Goal: Task Accomplishment & Management: Use online tool/utility

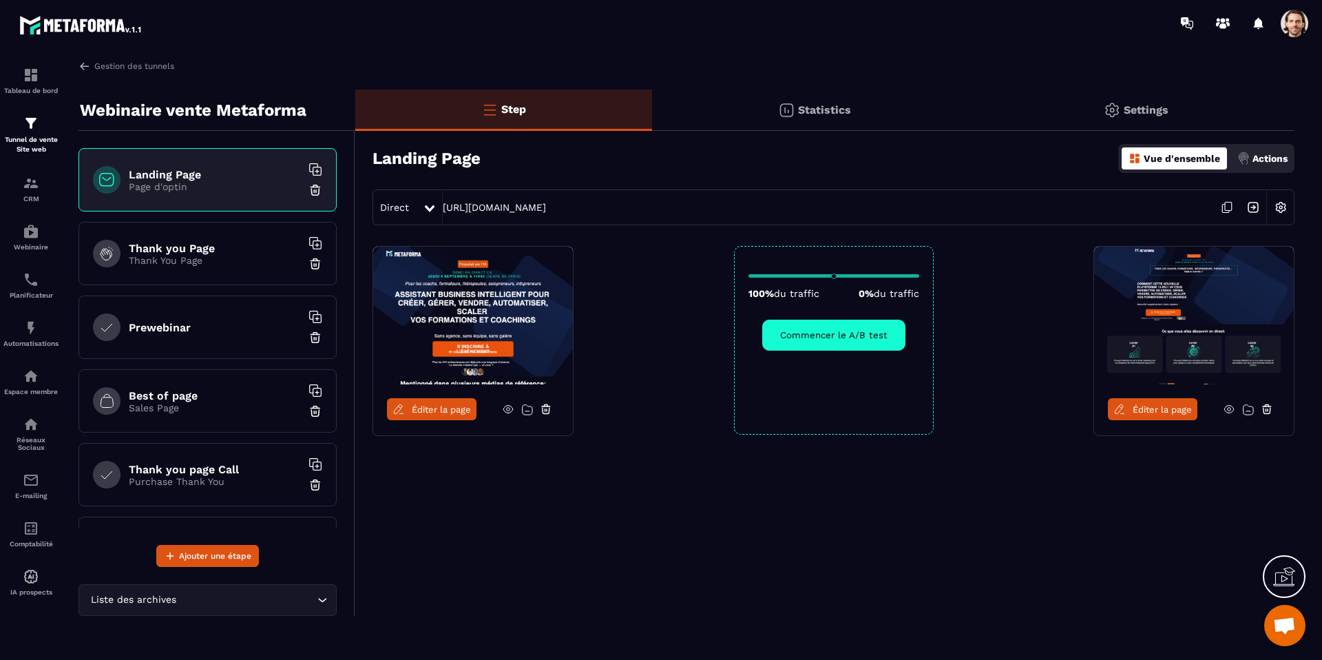
click at [978, 89] on div "Statistics" at bounding box center [1136, 109] width 317 height 41
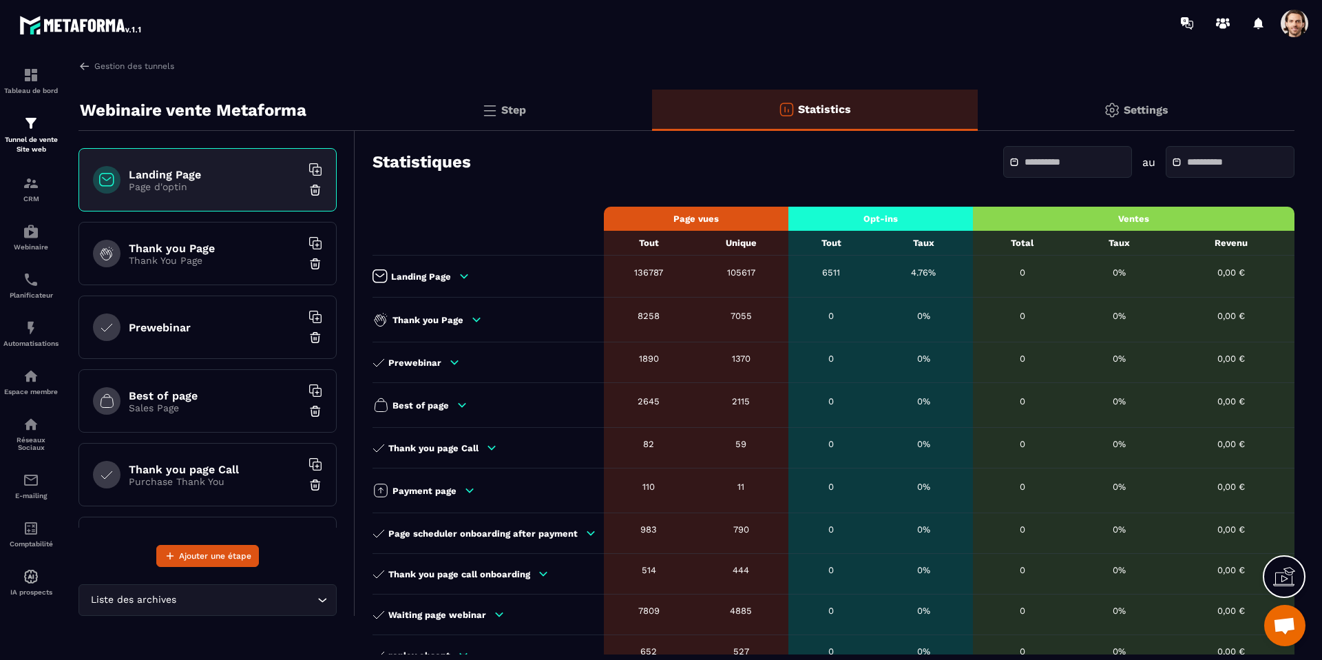
click at [452, 277] on div "Landing Page" at bounding box center [484, 276] width 224 height 14
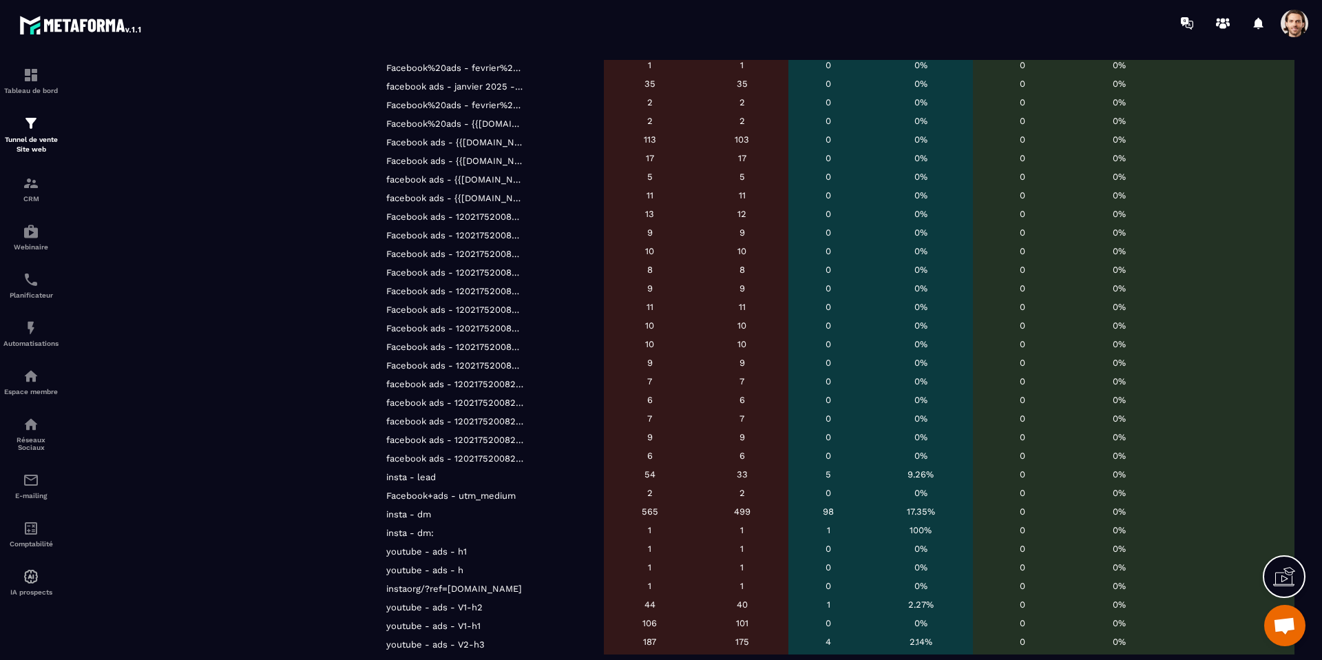
scroll to position [3367, 0]
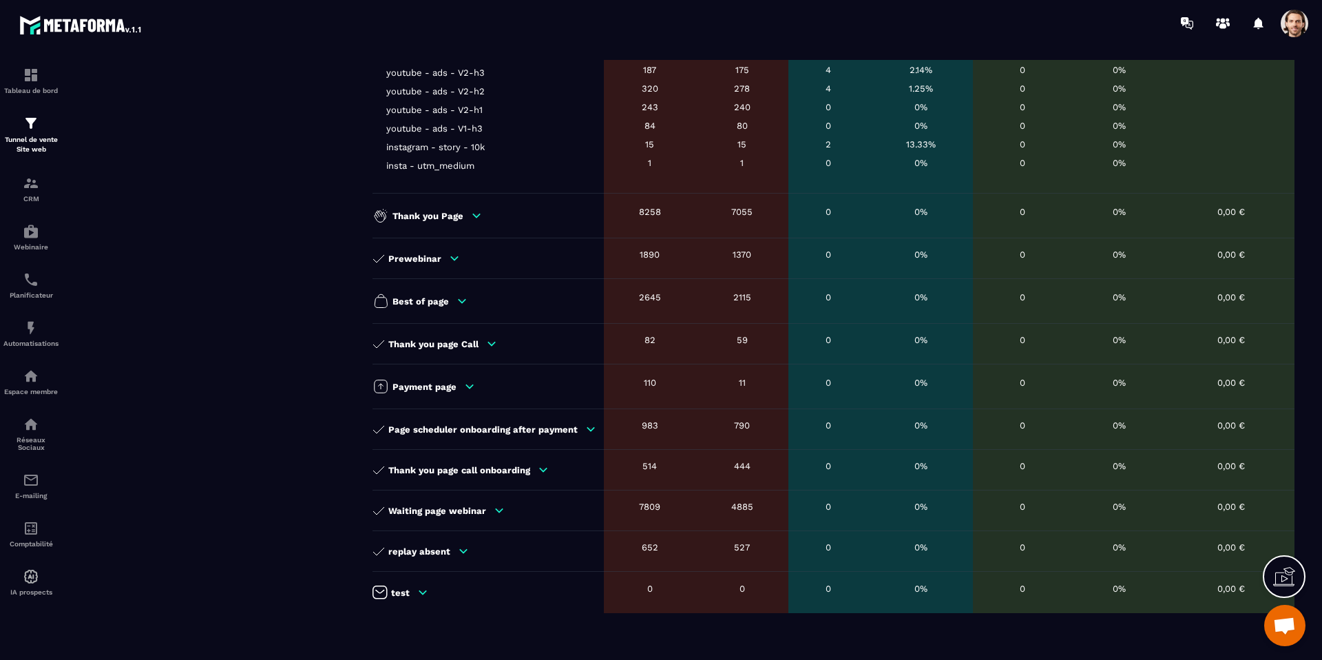
click at [432, 220] on div "Thank you Page" at bounding box center [484, 215] width 224 height 17
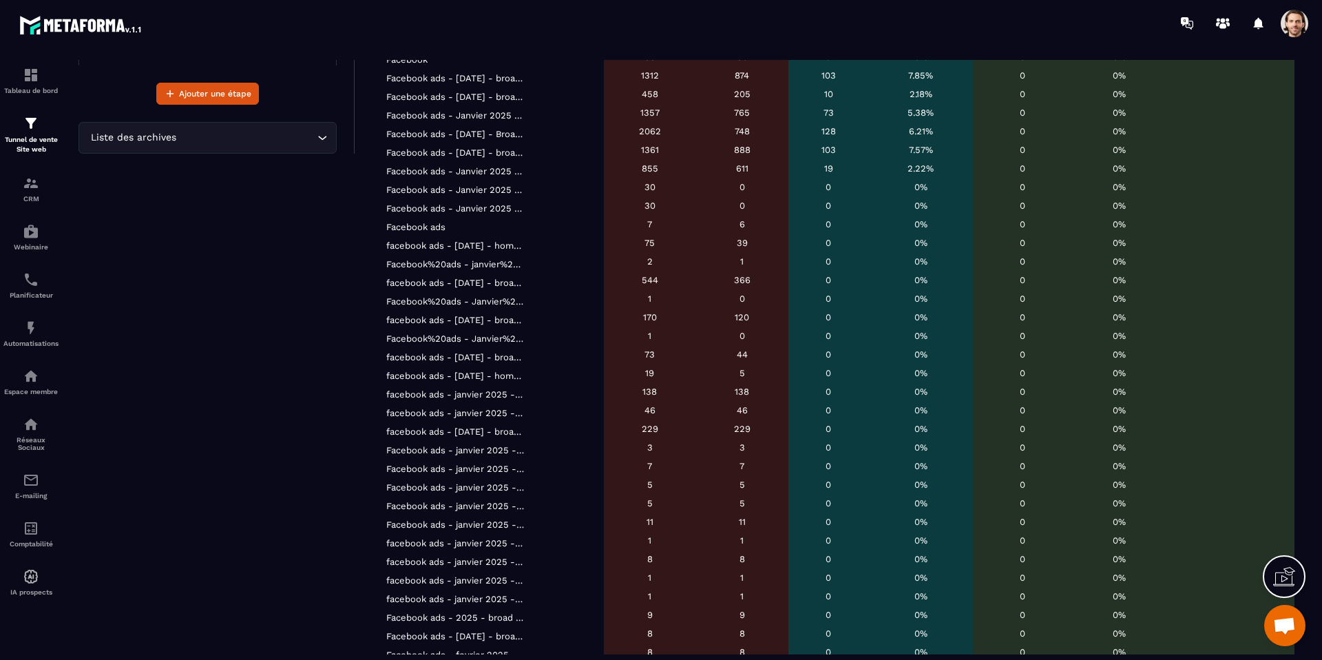
scroll to position [0, 0]
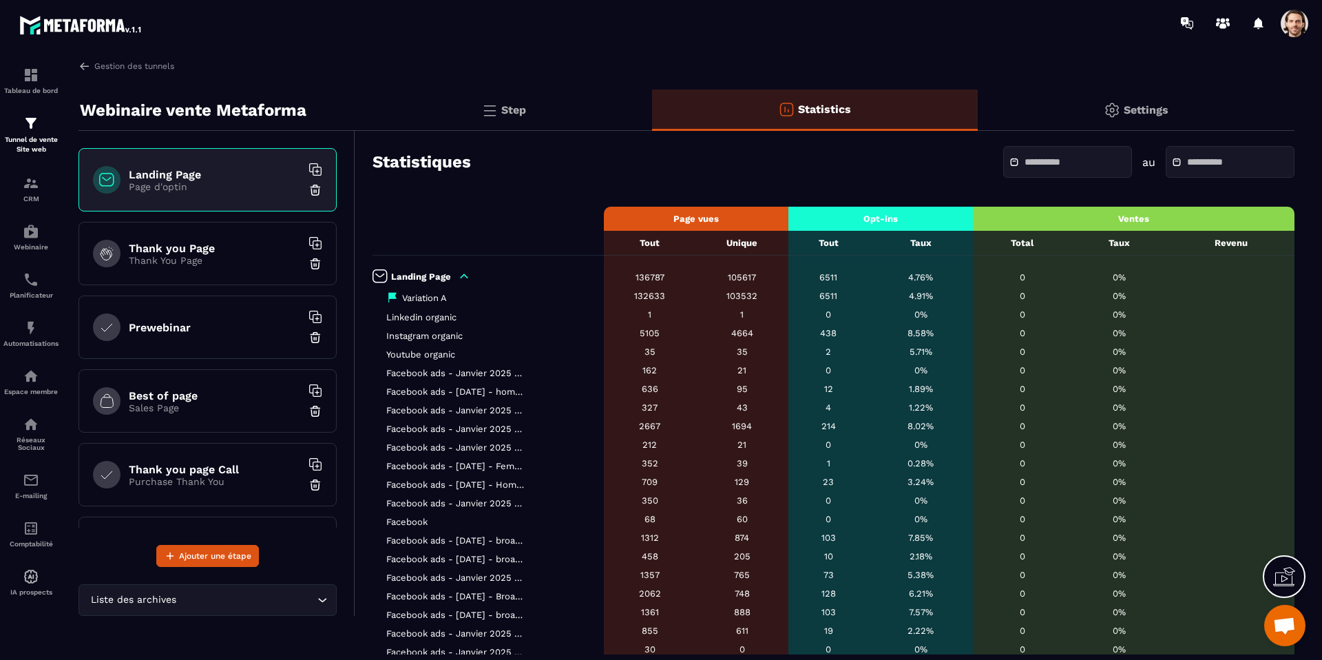
click at [652, 94] on div "Step" at bounding box center [814, 109] width 325 height 41
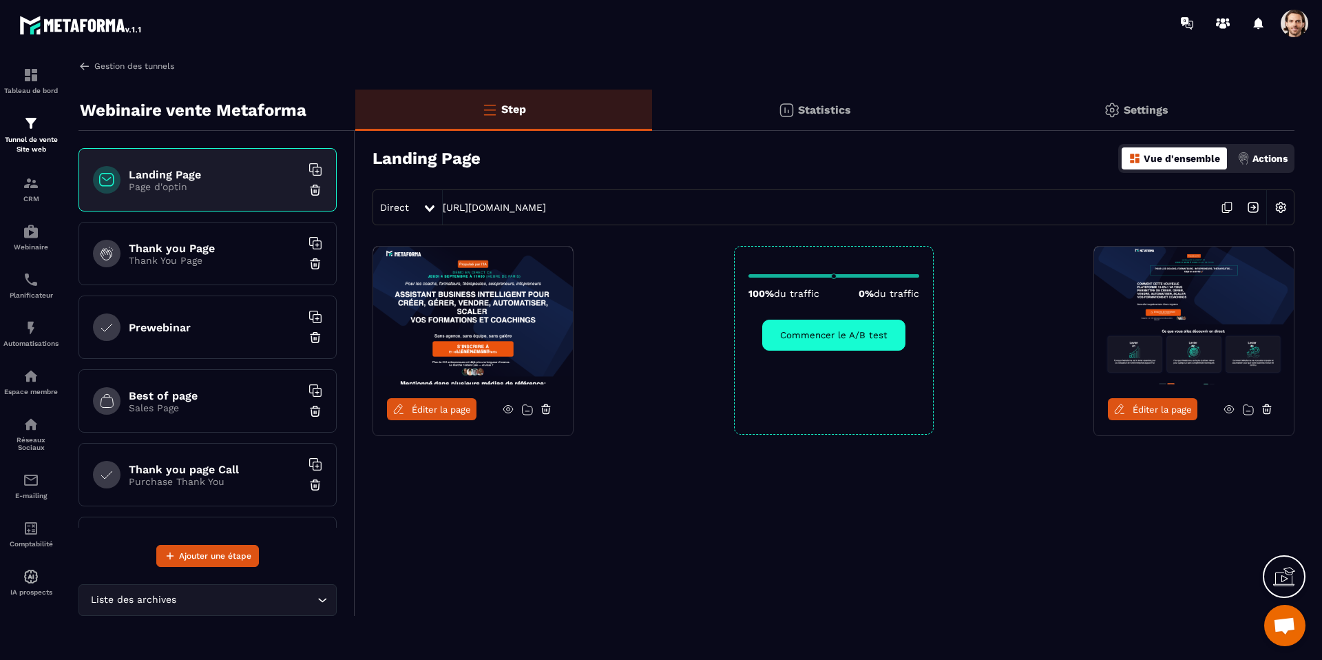
click at [83, 62] on img at bounding box center [84, 66] width 12 height 12
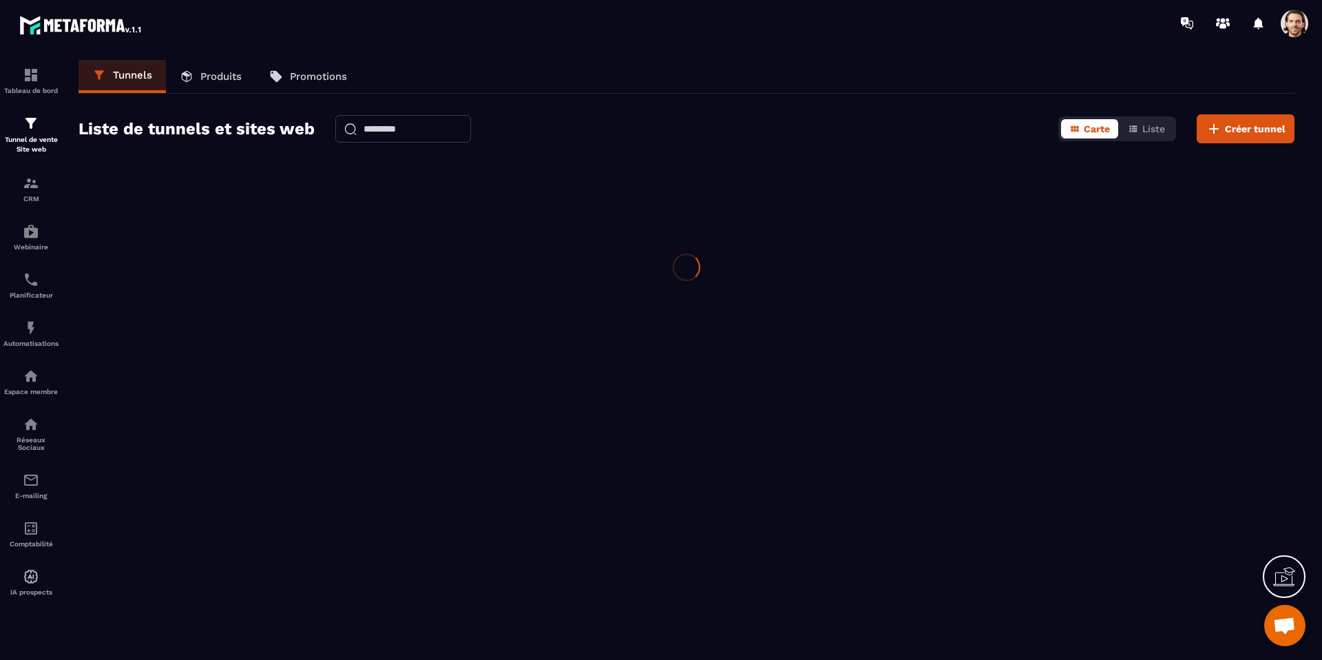
click at [199, 65] on link "Produits" at bounding box center [210, 76] width 89 height 33
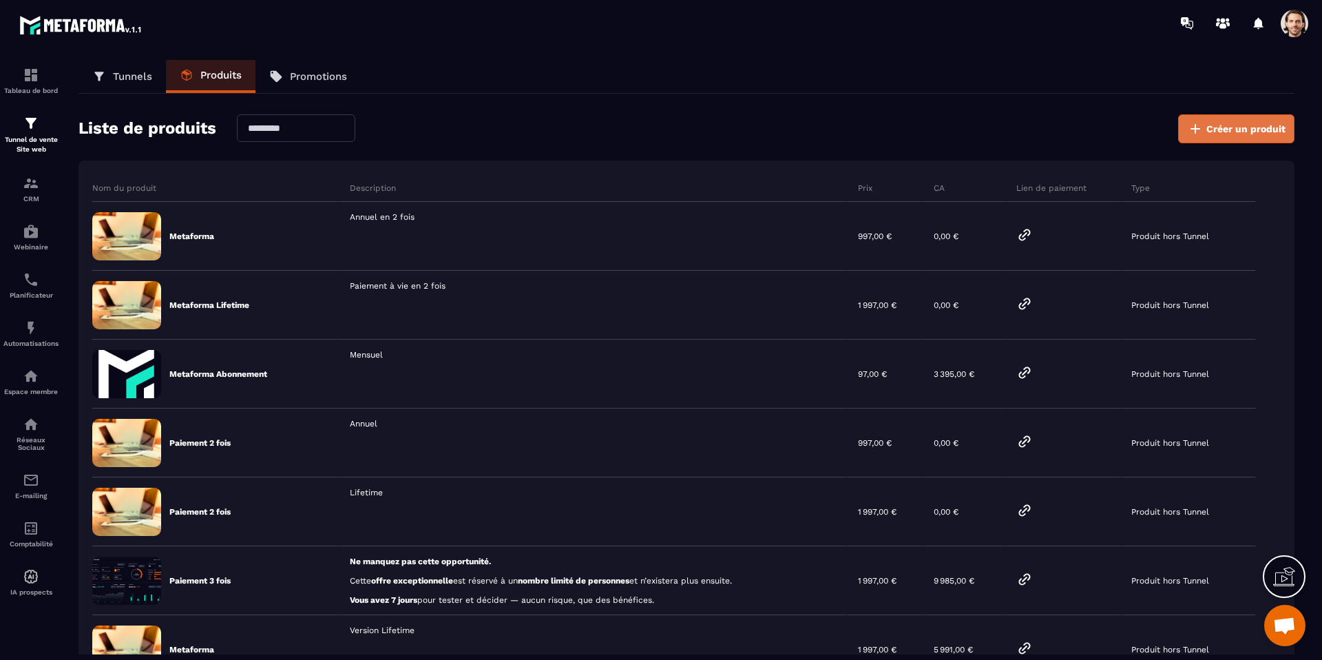
click at [1235, 125] on span "Créer un produit" at bounding box center [1245, 129] width 79 height 14
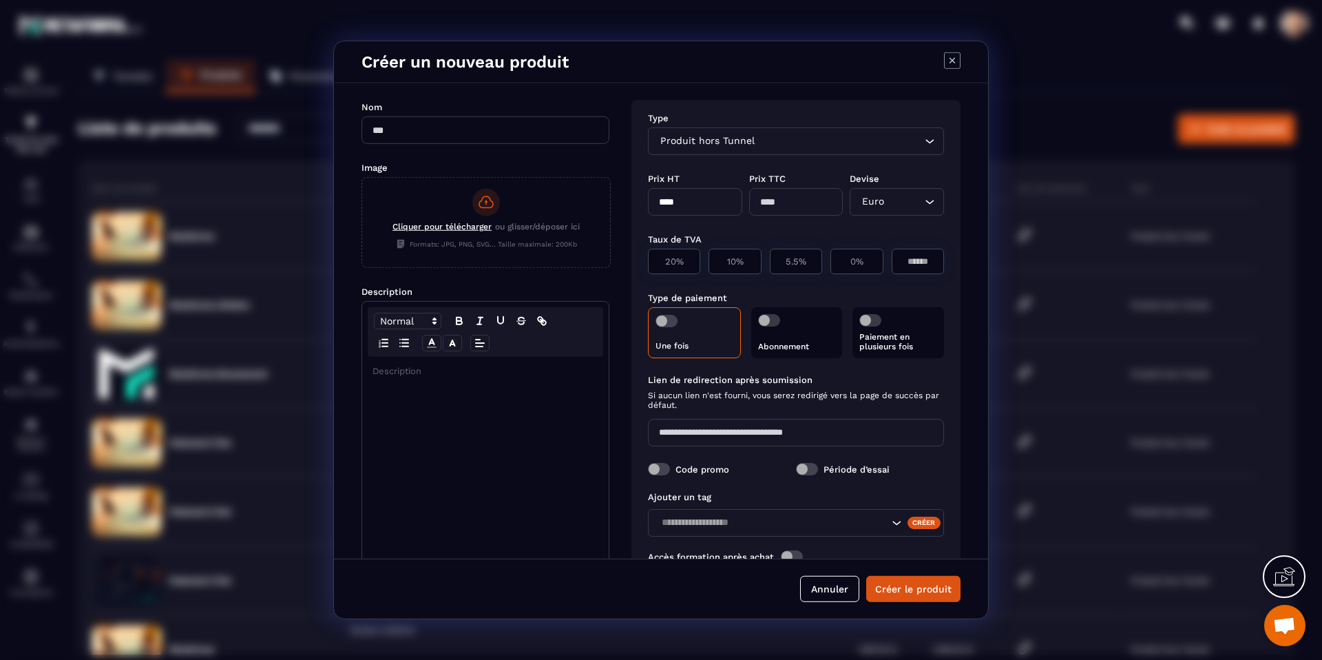
click at [869, 140] on input "Search for option" at bounding box center [839, 141] width 164 height 15
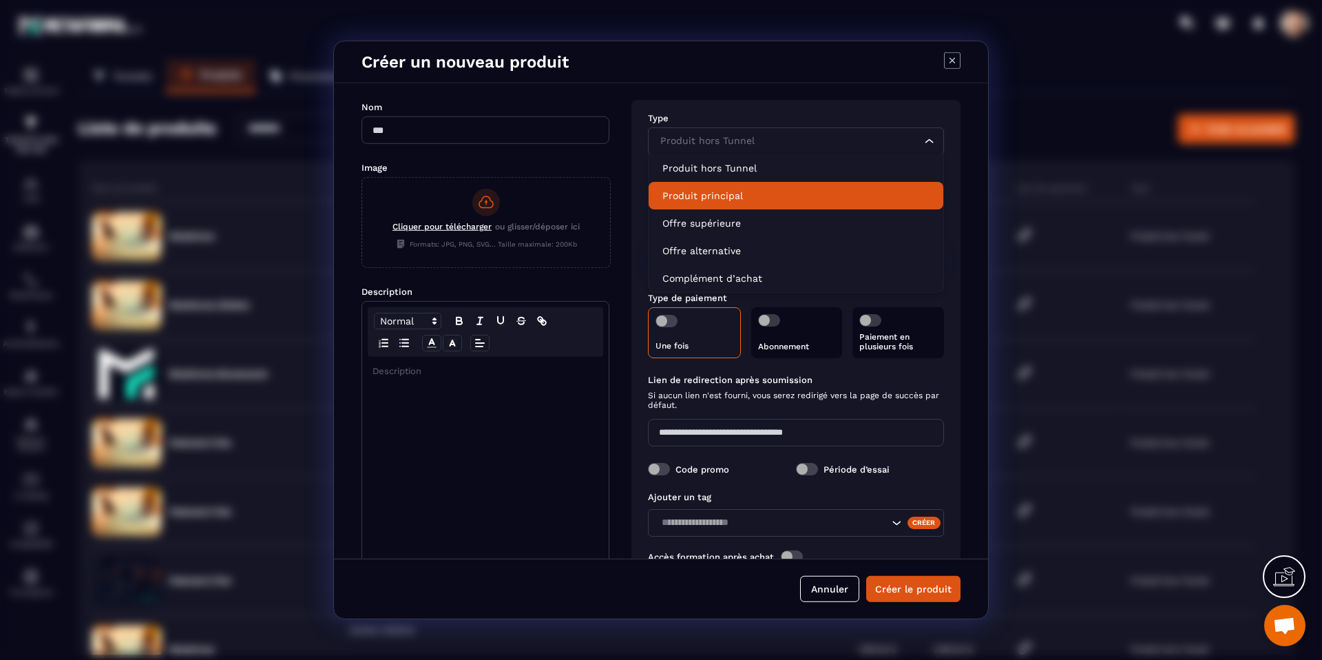
click at [802, 196] on p "Produit principal" at bounding box center [795, 196] width 267 height 14
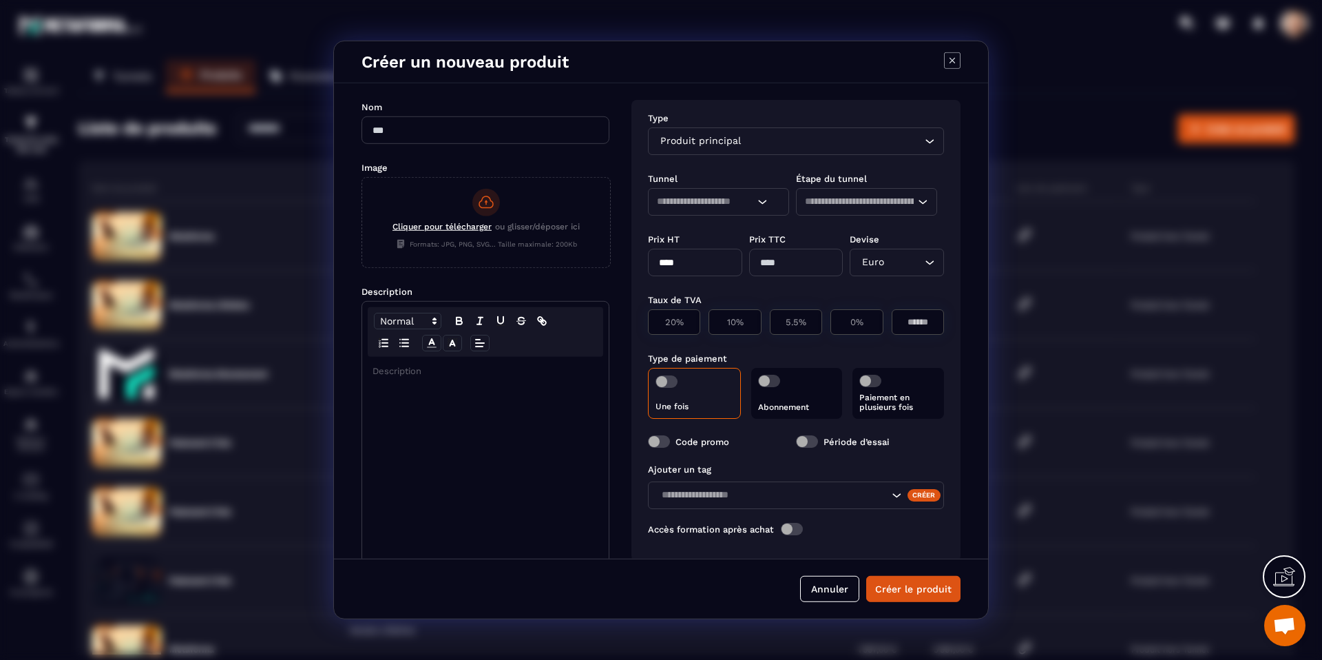
click at [750, 202] on input "Search for option" at bounding box center [705, 201] width 97 height 15
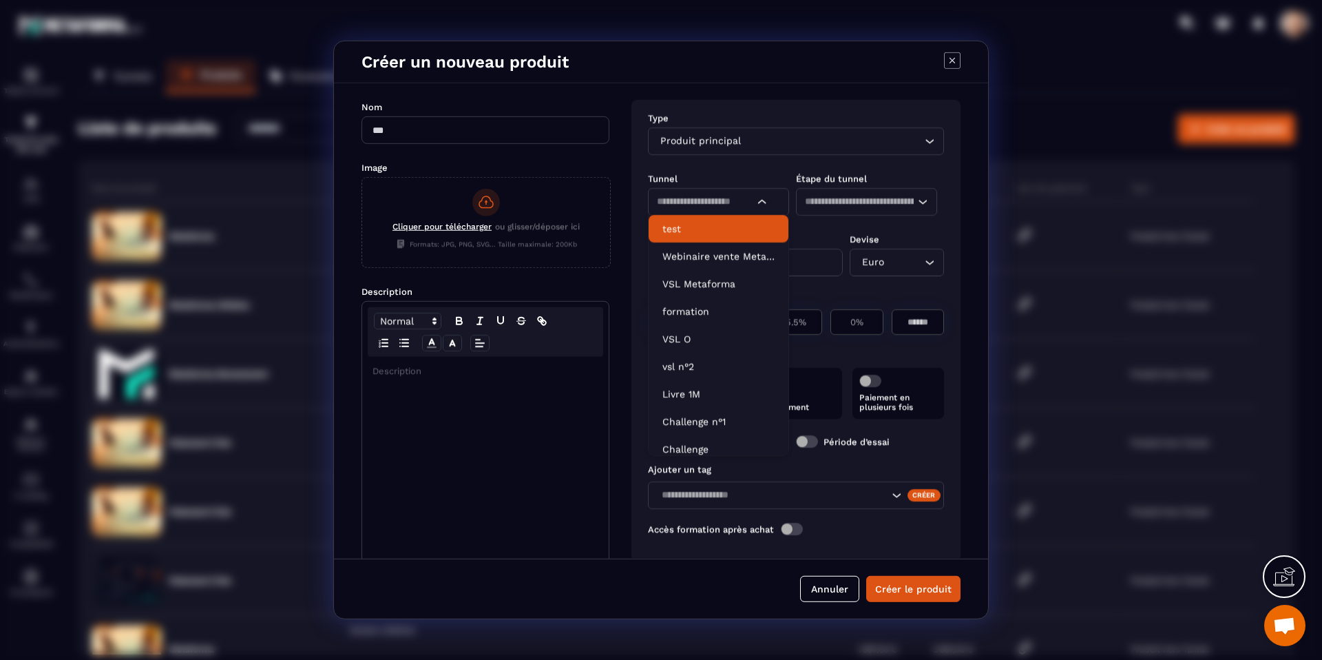
click at [732, 231] on p "test" at bounding box center [718, 229] width 112 height 14
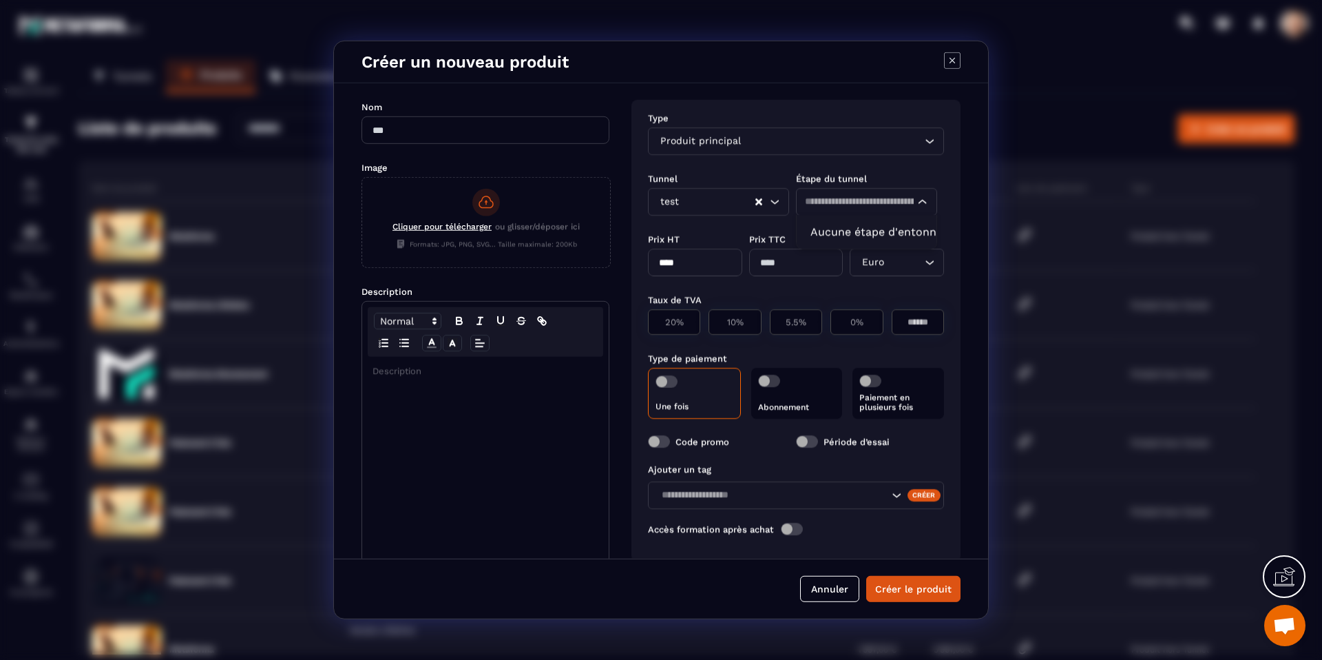
click at [860, 201] on input "Search for option" at bounding box center [859, 201] width 109 height 15
click at [704, 200] on input "Search for option" at bounding box center [718, 201] width 72 height 15
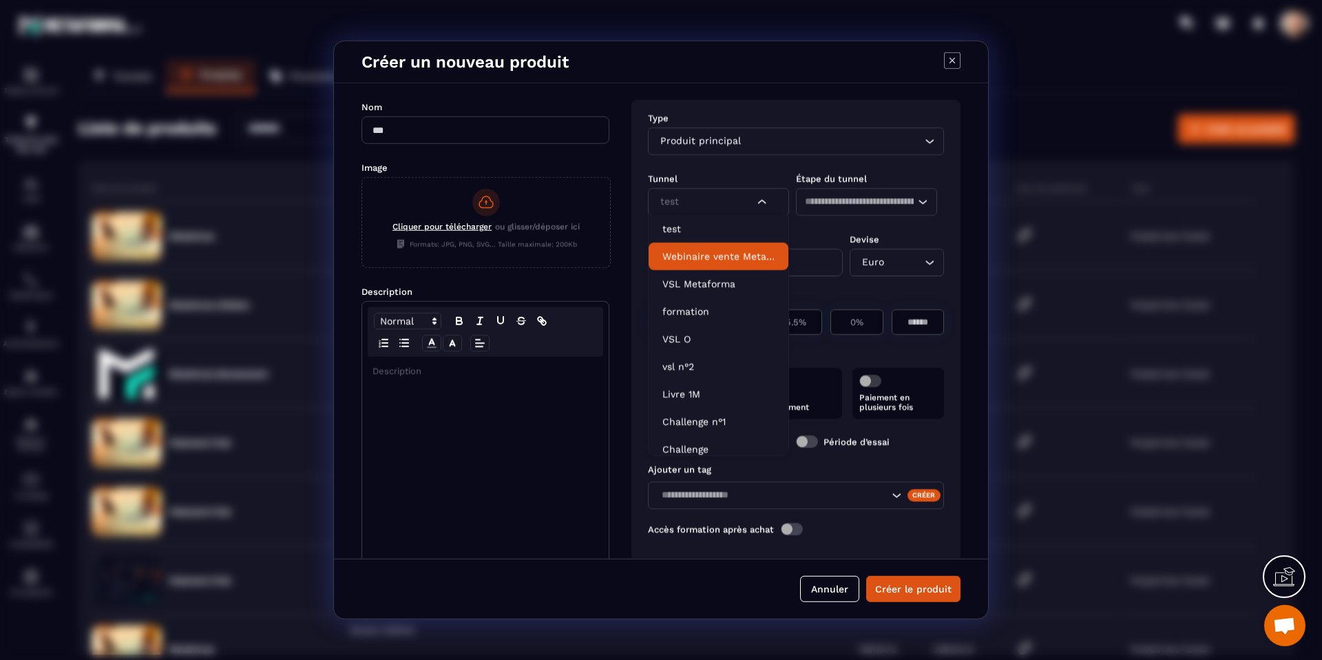
click at [703, 266] on li "Webinaire vente Metaforma" at bounding box center [718, 256] width 140 height 28
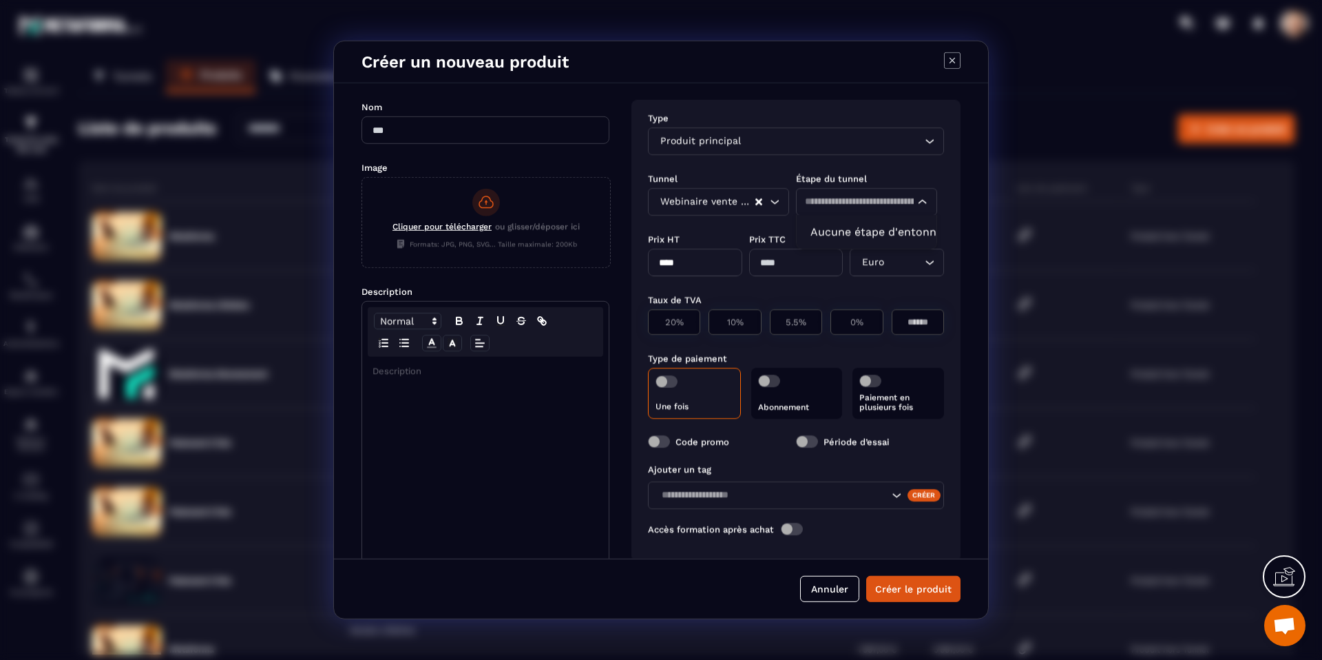
click at [845, 209] on input "Search for option" at bounding box center [859, 201] width 109 height 15
click at [766, 171] on div "Tunnel" at bounding box center [722, 177] width 148 height 13
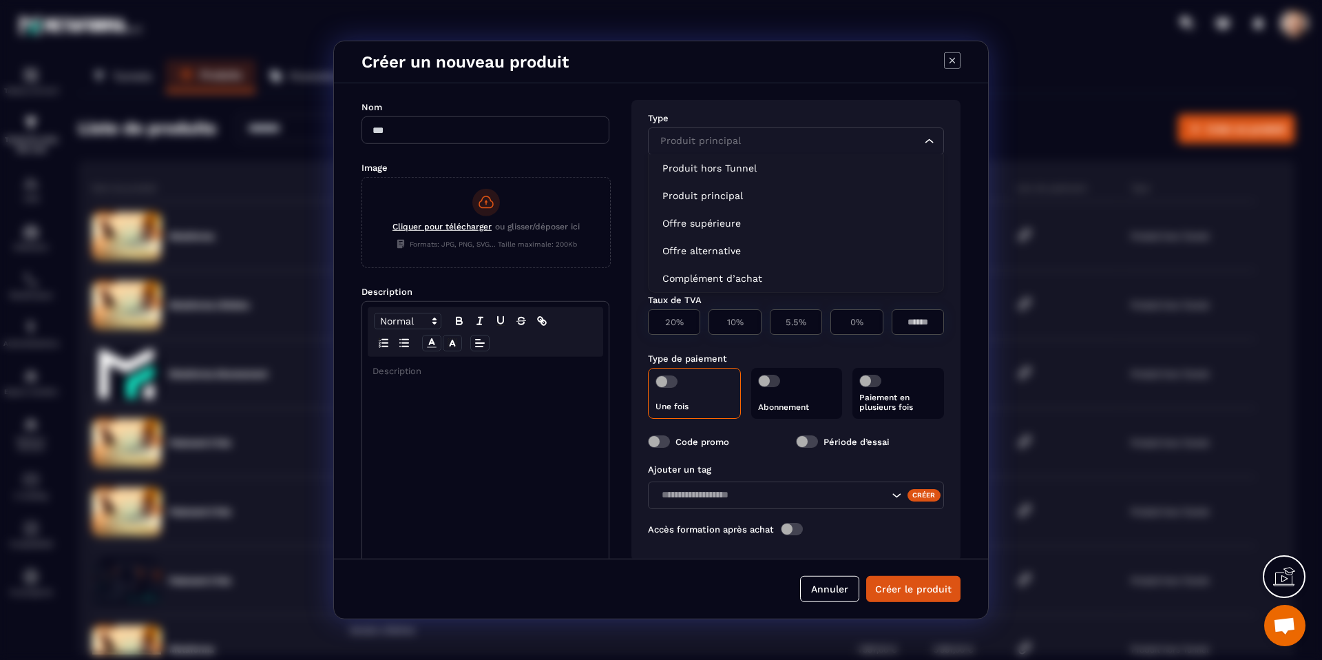
click at [755, 147] on input "Search for option" at bounding box center [789, 141] width 264 height 15
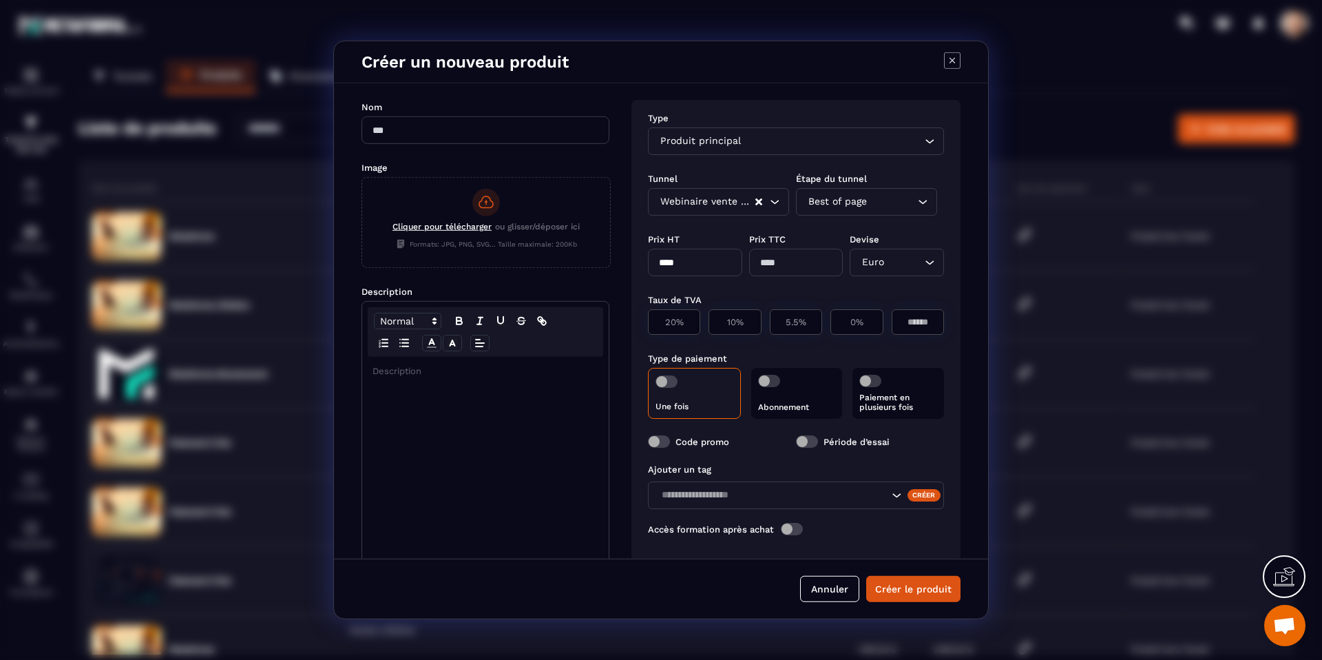
drag, startPoint x: 783, startPoint y: 123, endPoint x: 759, endPoint y: 149, distance: 36.0
click at [783, 123] on div "Type" at bounding box center [796, 117] width 296 height 13
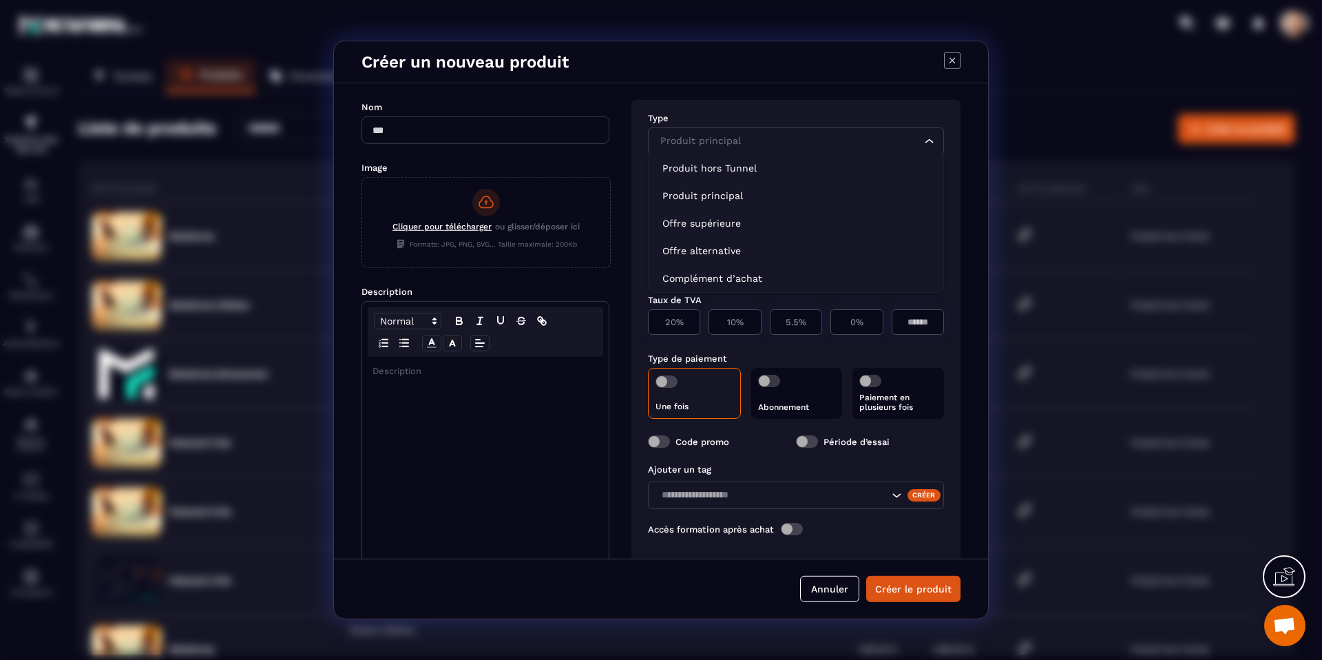
click at [817, 143] on input "Search for option" at bounding box center [789, 141] width 264 height 15
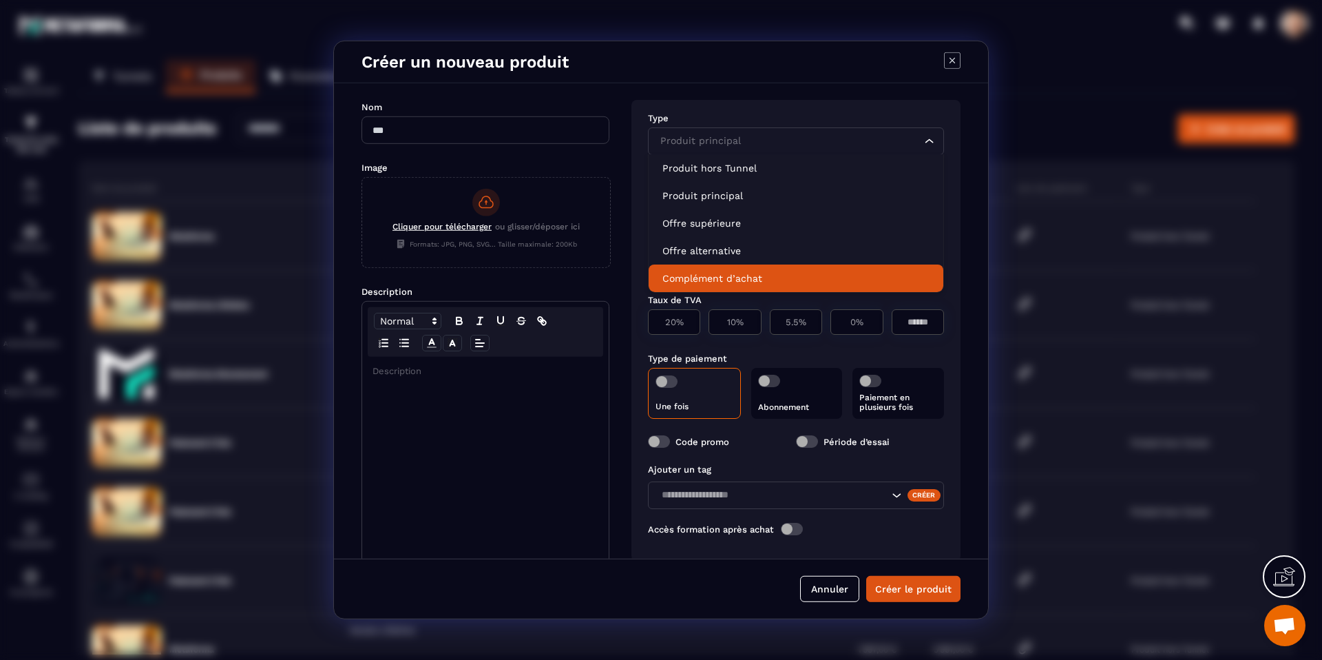
click at [768, 276] on p "Complément d’achat" at bounding box center [795, 278] width 267 height 14
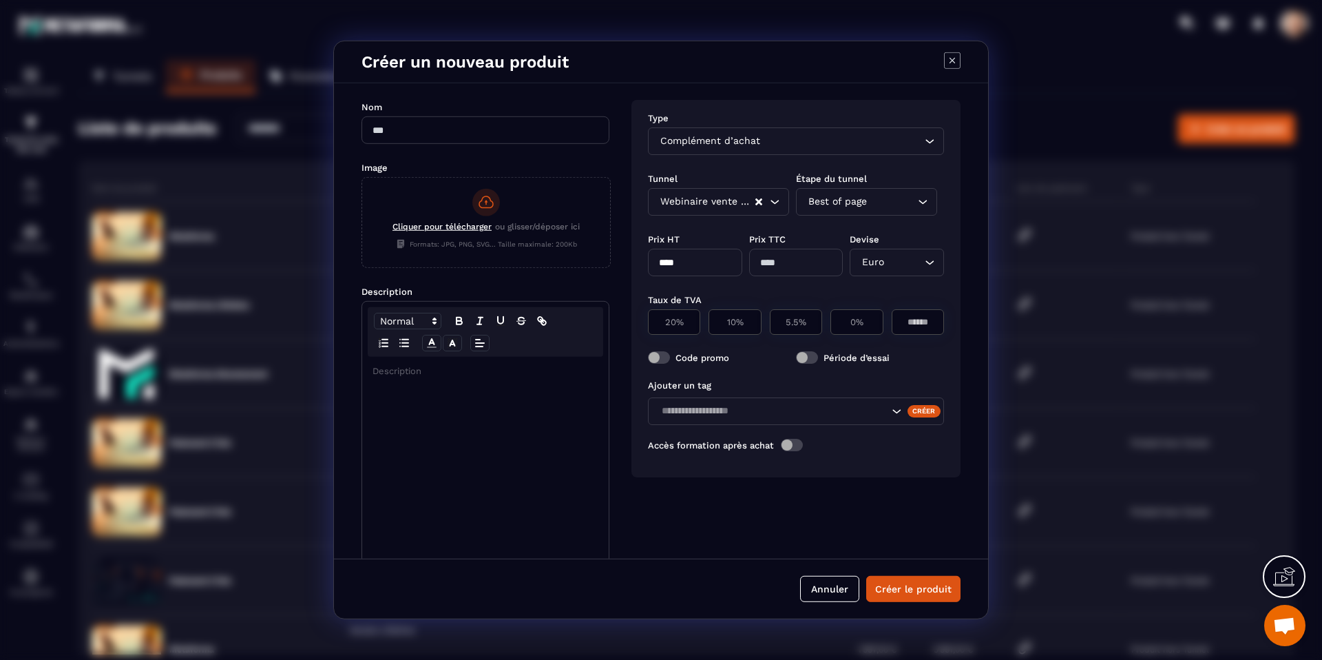
click at [748, 142] on div "Complément d’achat" at bounding box center [788, 141] width 267 height 15
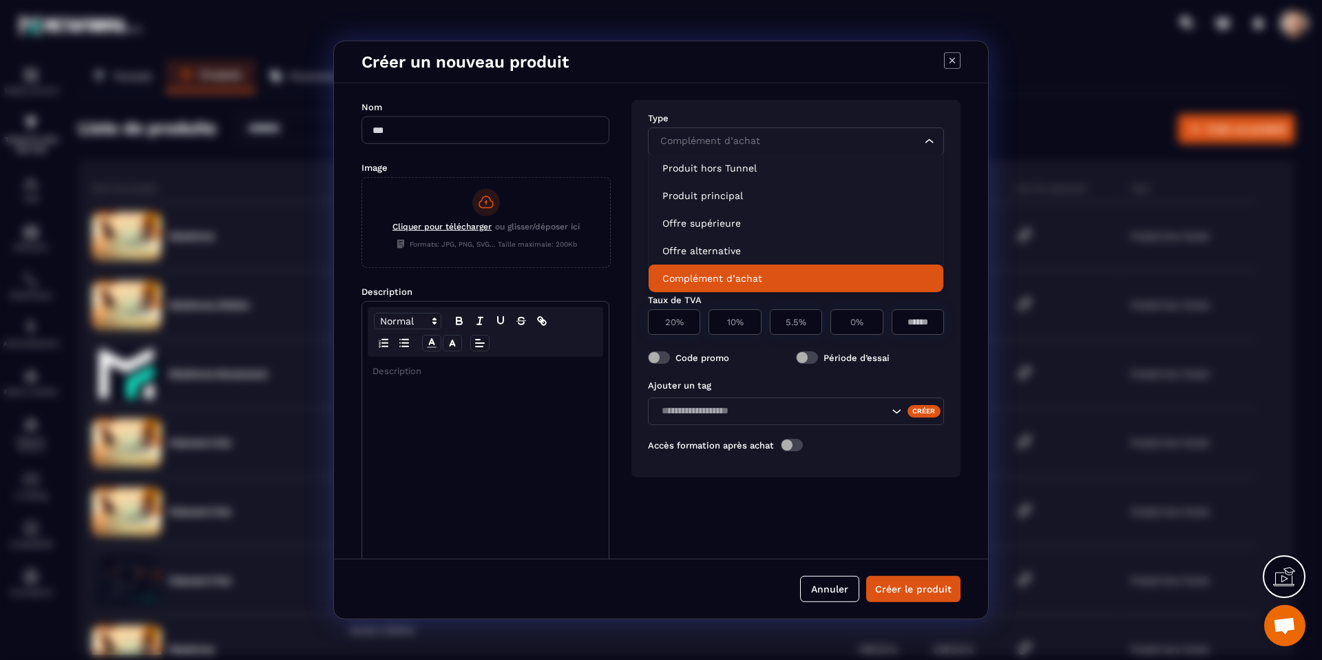
click at [743, 279] on p "Complément d’achat" at bounding box center [795, 278] width 267 height 14
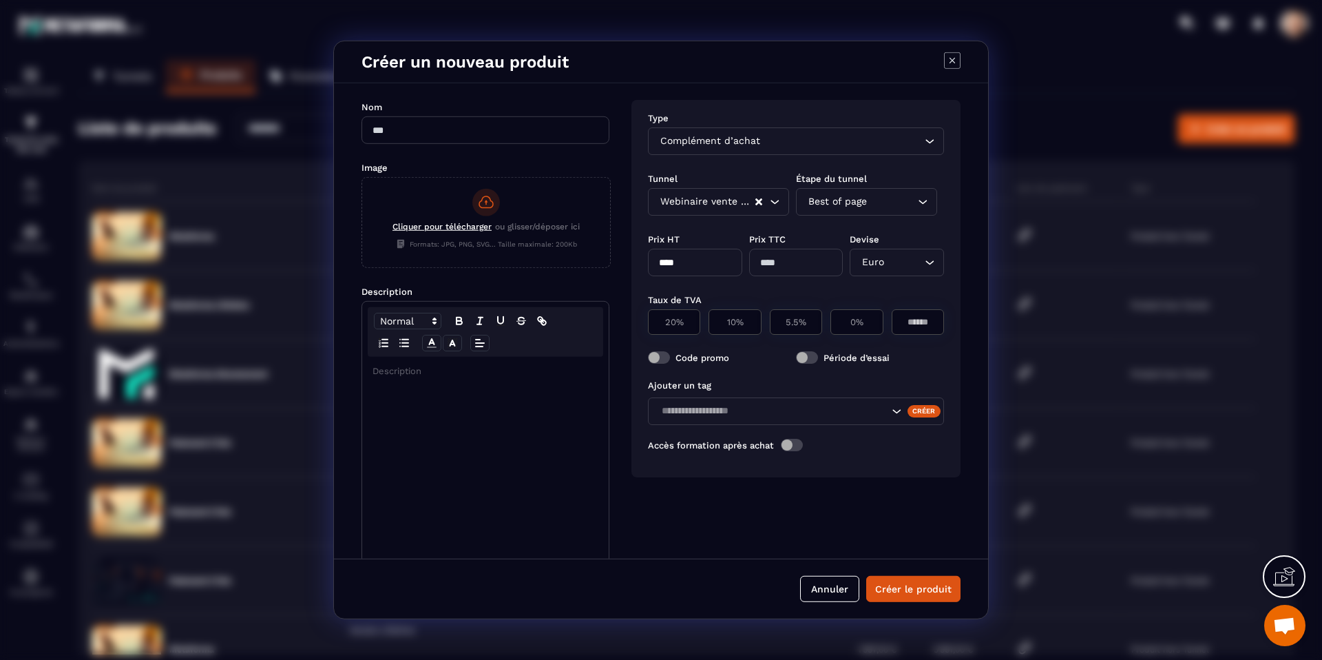
click at [946, 60] on icon "Modal window" at bounding box center [952, 60] width 17 height 17
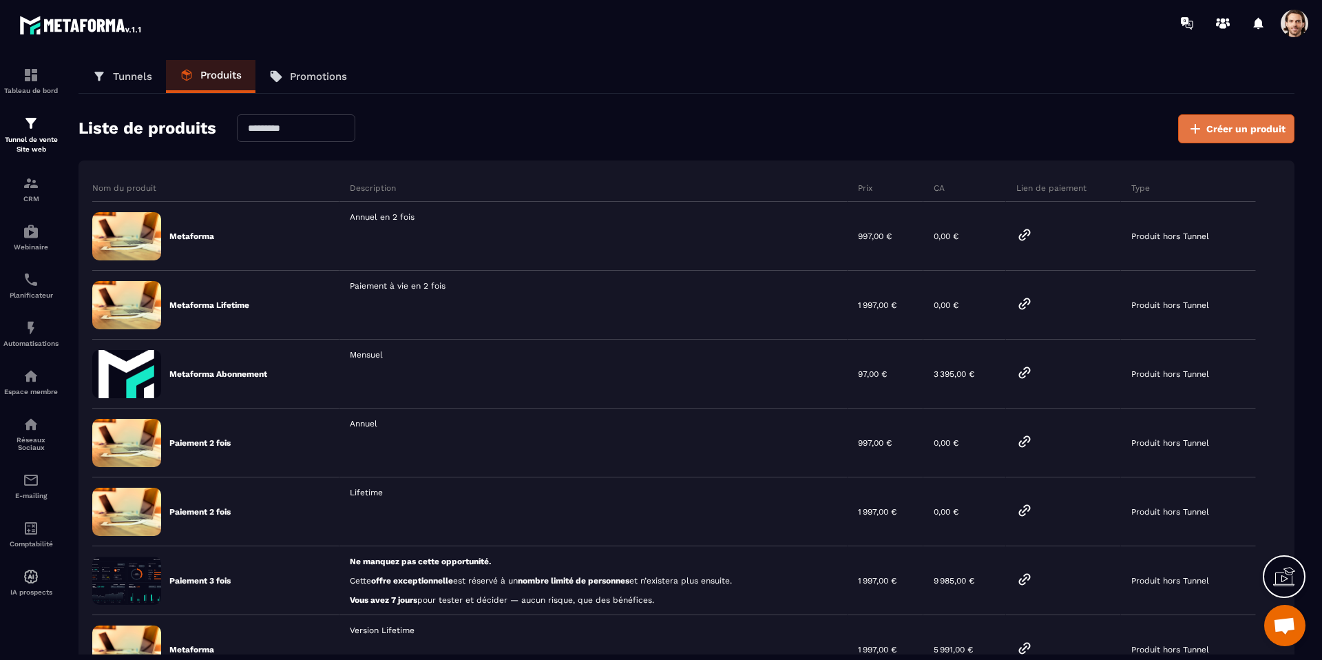
click at [1209, 127] on span "Créer un produit" at bounding box center [1245, 129] width 79 height 14
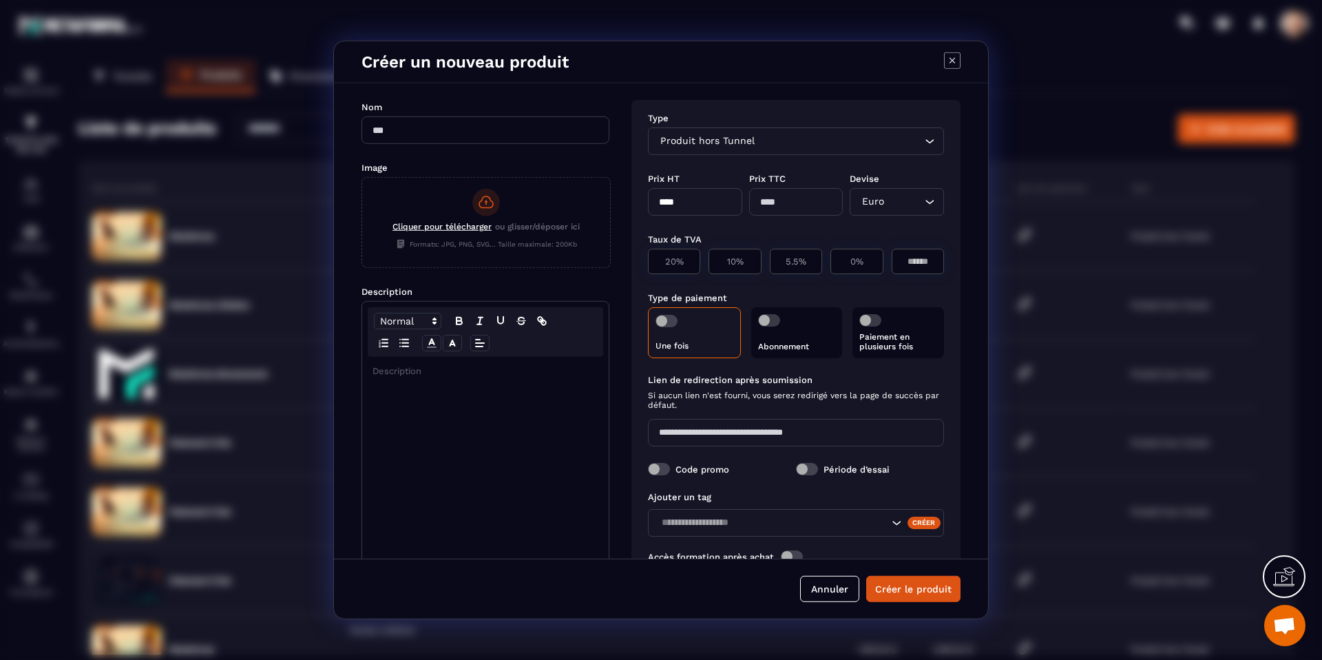
click at [892, 143] on input "Search for option" at bounding box center [839, 141] width 164 height 15
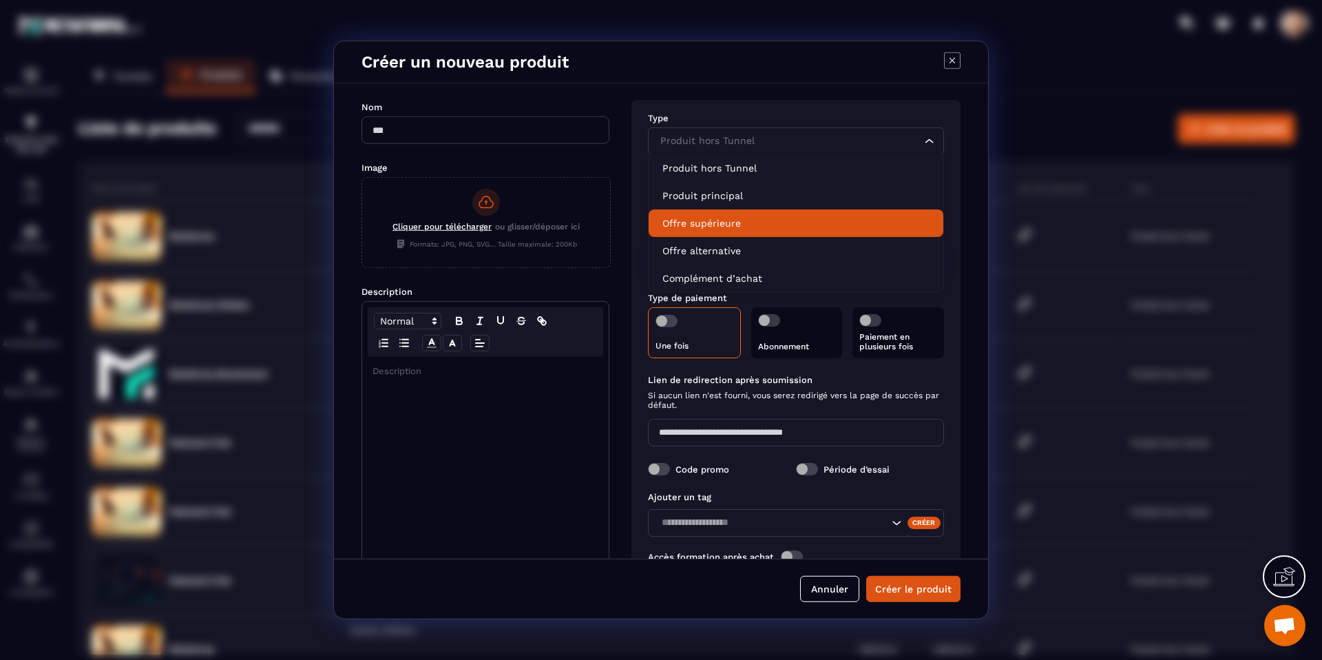
click at [803, 220] on p "Offre supérieure" at bounding box center [795, 223] width 267 height 14
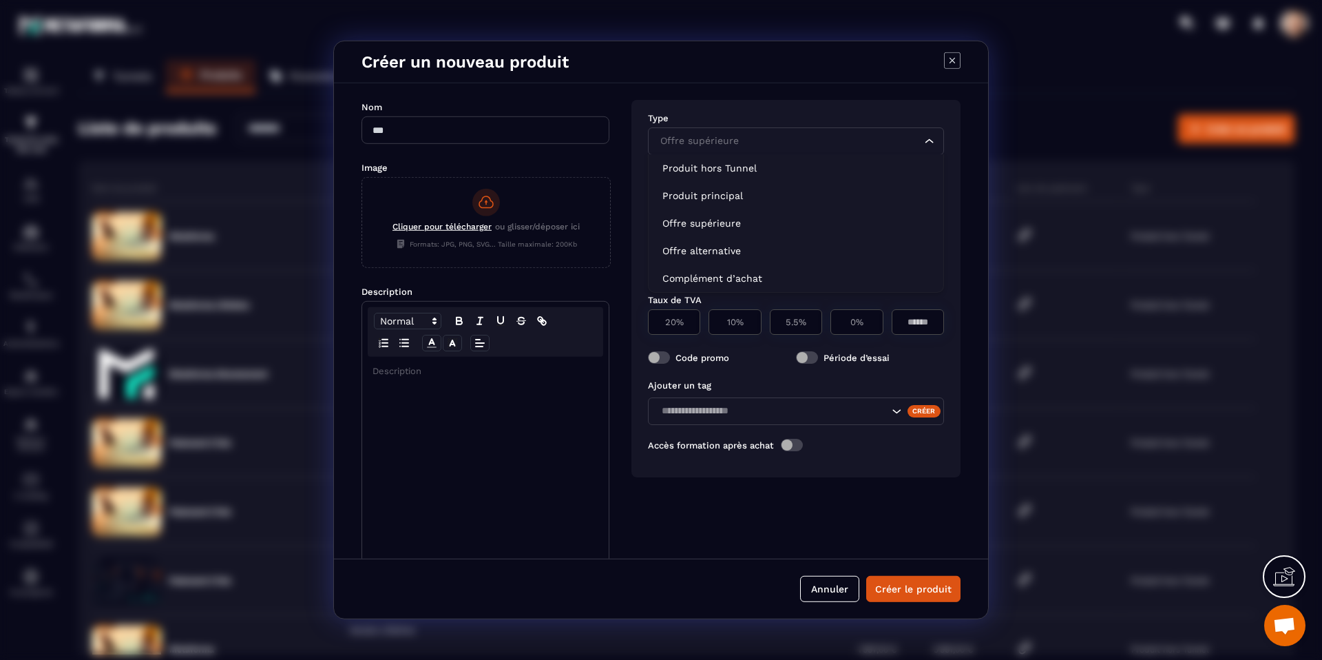
click at [748, 137] on input "Search for option" at bounding box center [789, 141] width 264 height 15
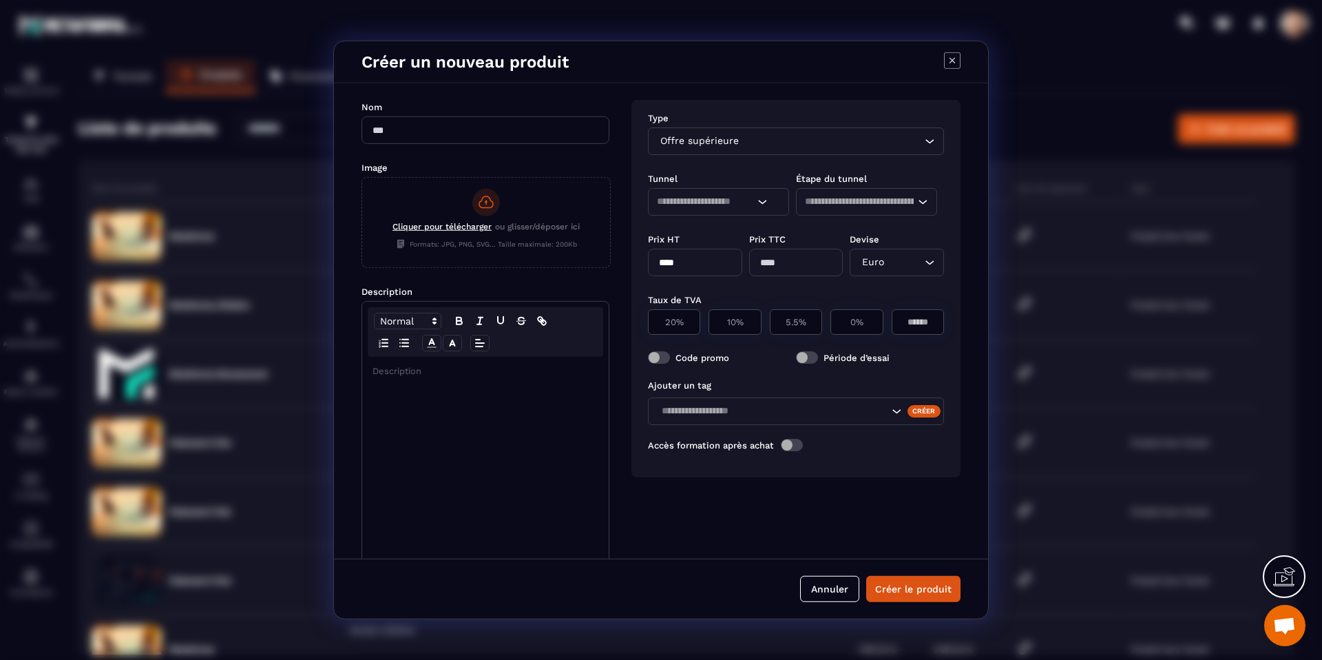
click at [792, 88] on div "Nom Image Cliquer pour télécharger ou glisser/déposer ici Formats: JPG, PNG, SV…" at bounding box center [661, 320] width 654 height 475
click at [955, 59] on icon "Modal window" at bounding box center [952, 60] width 17 height 17
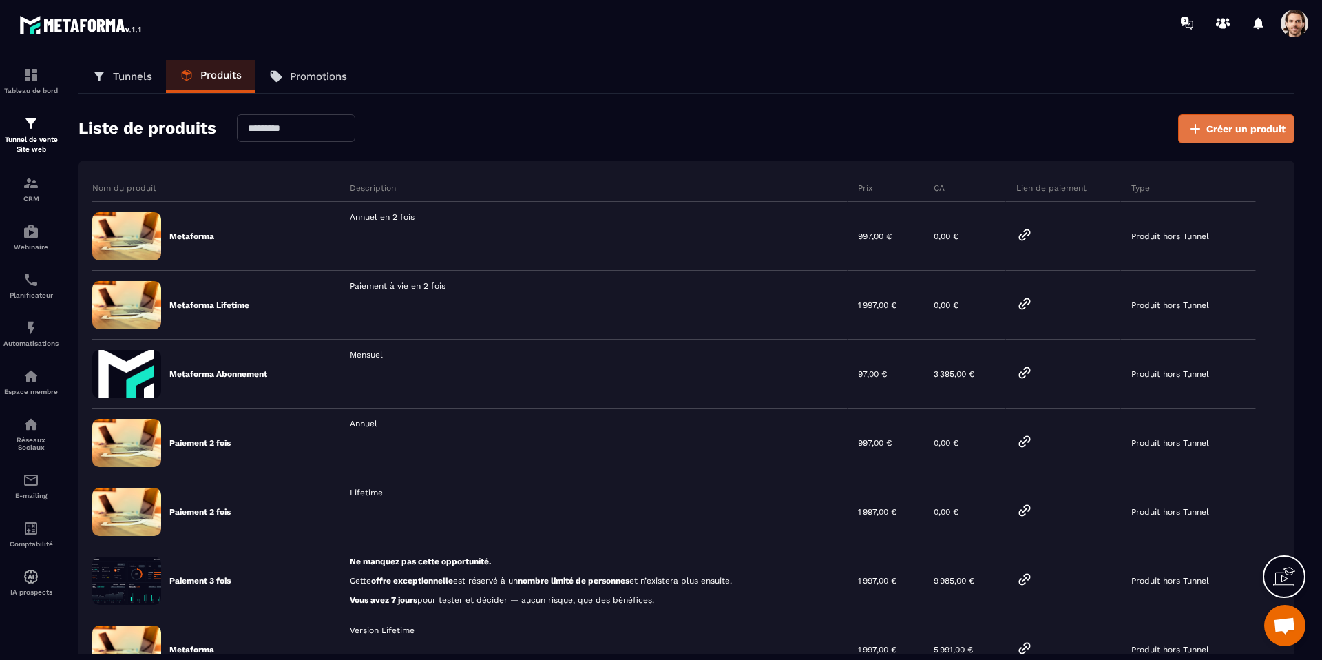
click at [1219, 138] on button "Créer un produit" at bounding box center [1236, 128] width 116 height 29
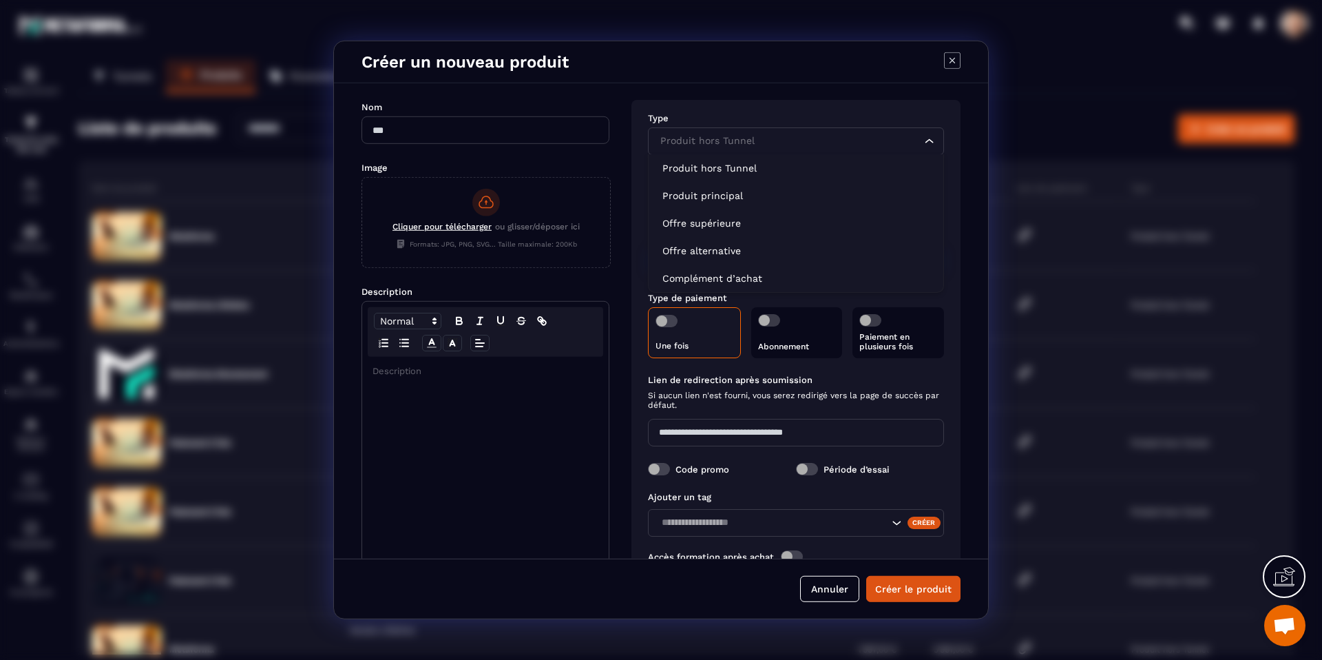
drag, startPoint x: 732, startPoint y: 147, endPoint x: 719, endPoint y: 189, distance: 43.8
click at [732, 147] on div "Produit hors Tunnel" at bounding box center [788, 141] width 267 height 15
click at [710, 223] on p "Offre supérieure" at bounding box center [795, 223] width 267 height 14
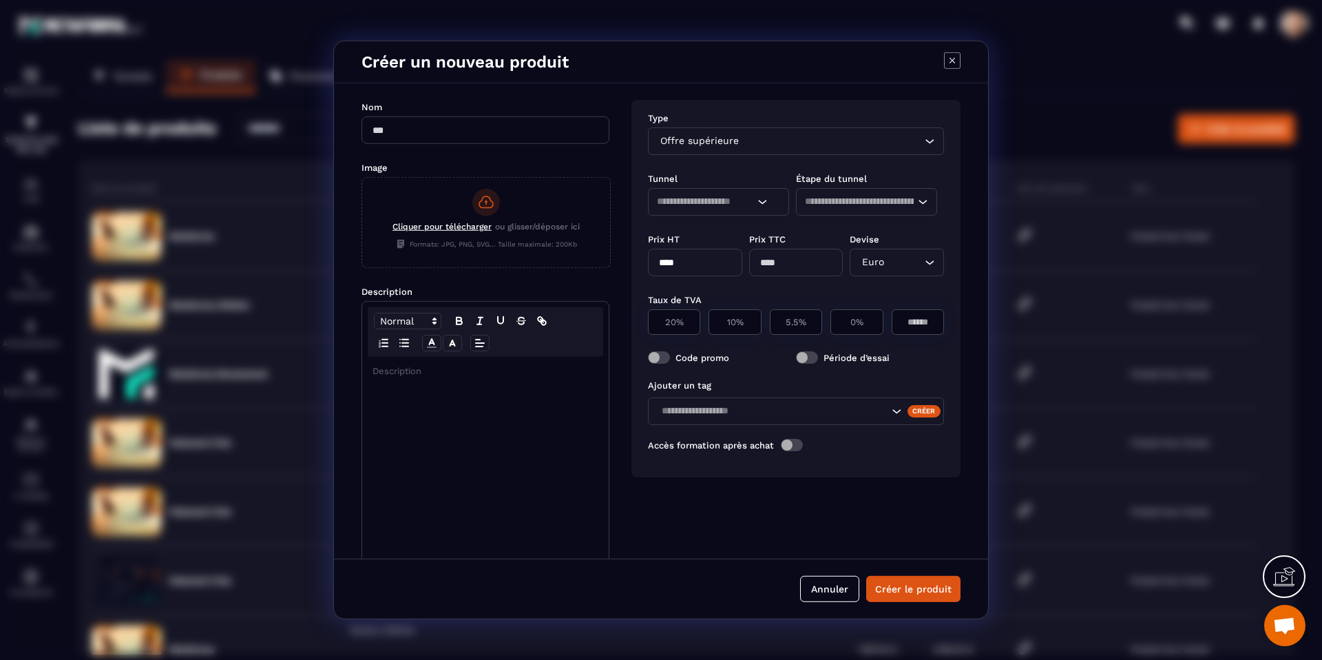
drag, startPoint x: 729, startPoint y: 147, endPoint x: 717, endPoint y: 159, distance: 16.6
click at [729, 147] on div "Offre supérieure" at bounding box center [788, 141] width 267 height 15
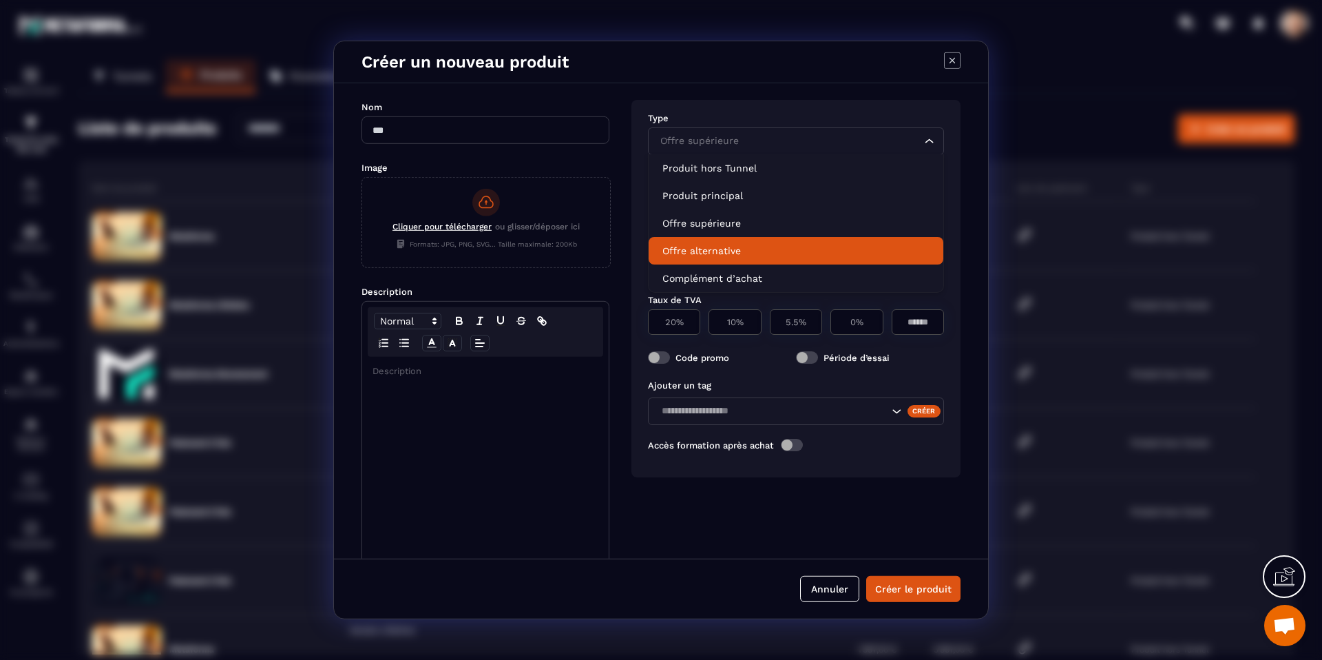
click at [699, 248] on p "Offre alternative" at bounding box center [795, 251] width 267 height 14
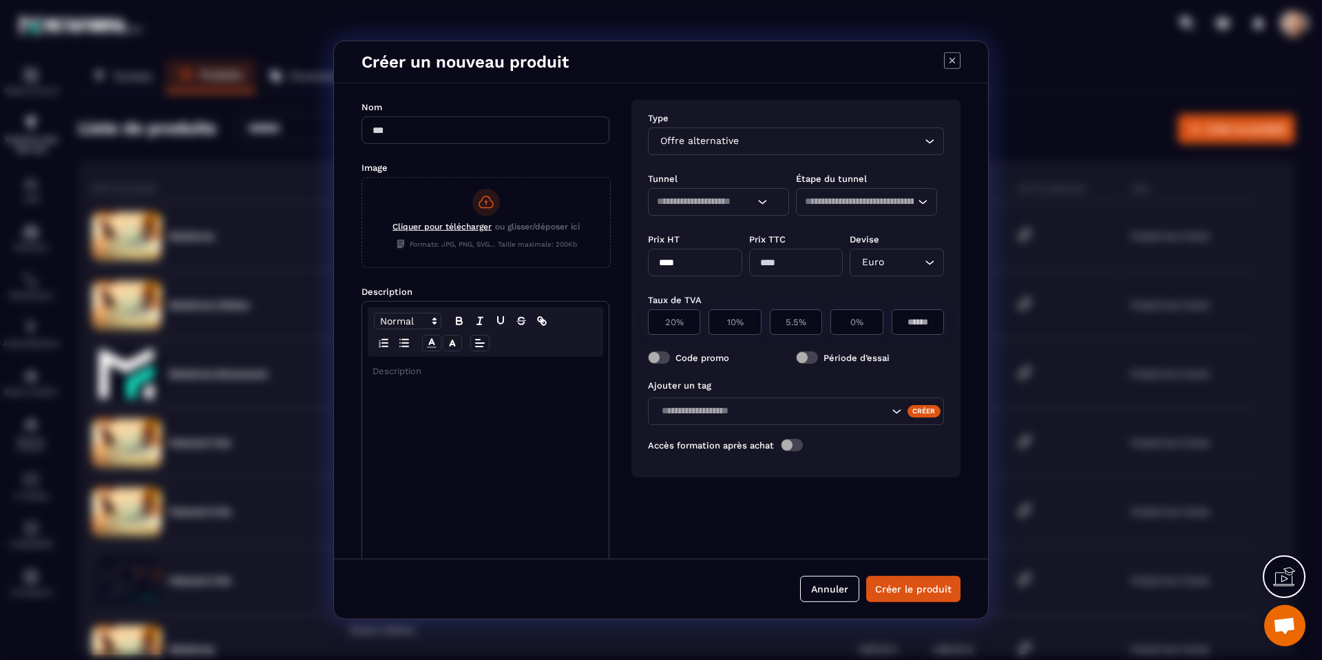
click at [716, 147] on div "Offre alternative" at bounding box center [788, 141] width 267 height 15
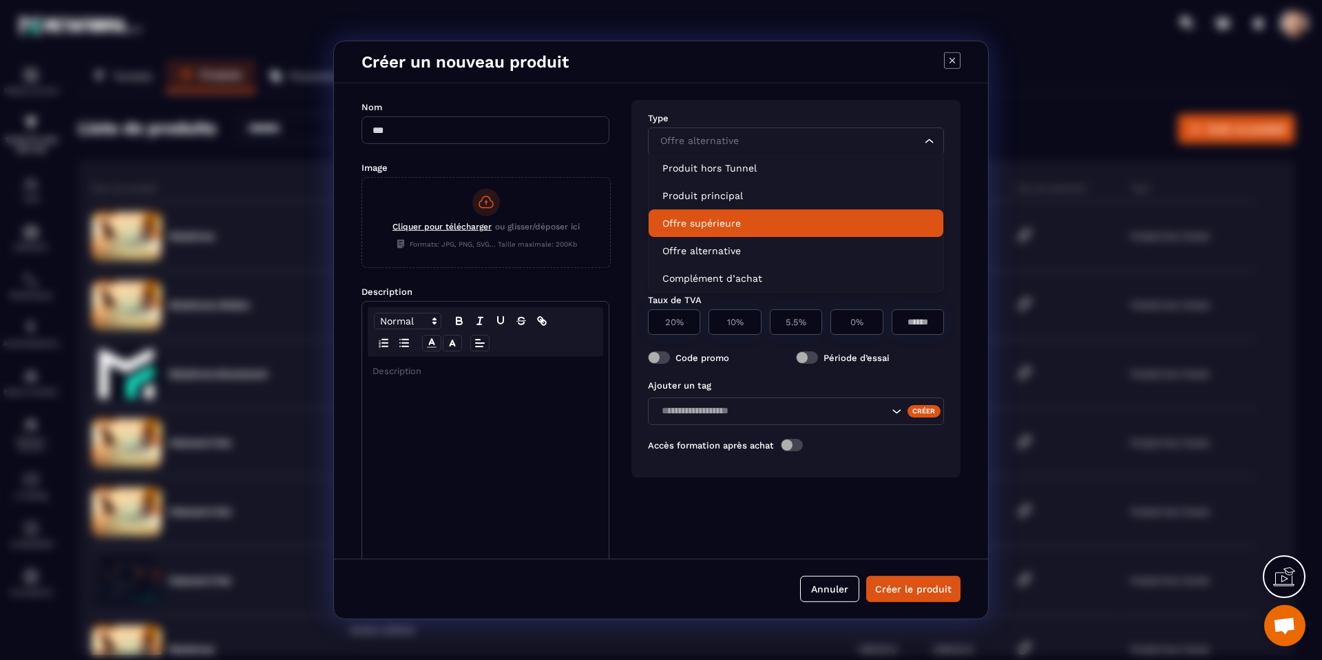
click at [711, 227] on p "Offre supérieure" at bounding box center [795, 223] width 267 height 14
